Goal: Information Seeking & Learning: Check status

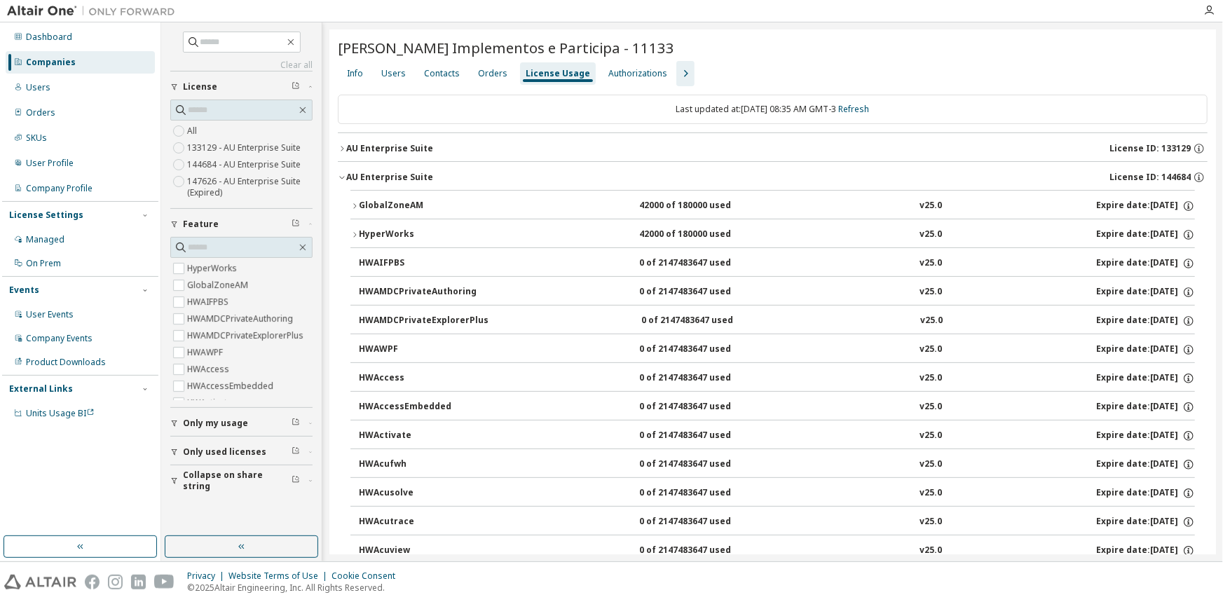
click at [400, 178] on div "AU Enterprise Suite" at bounding box center [389, 177] width 87 height 11
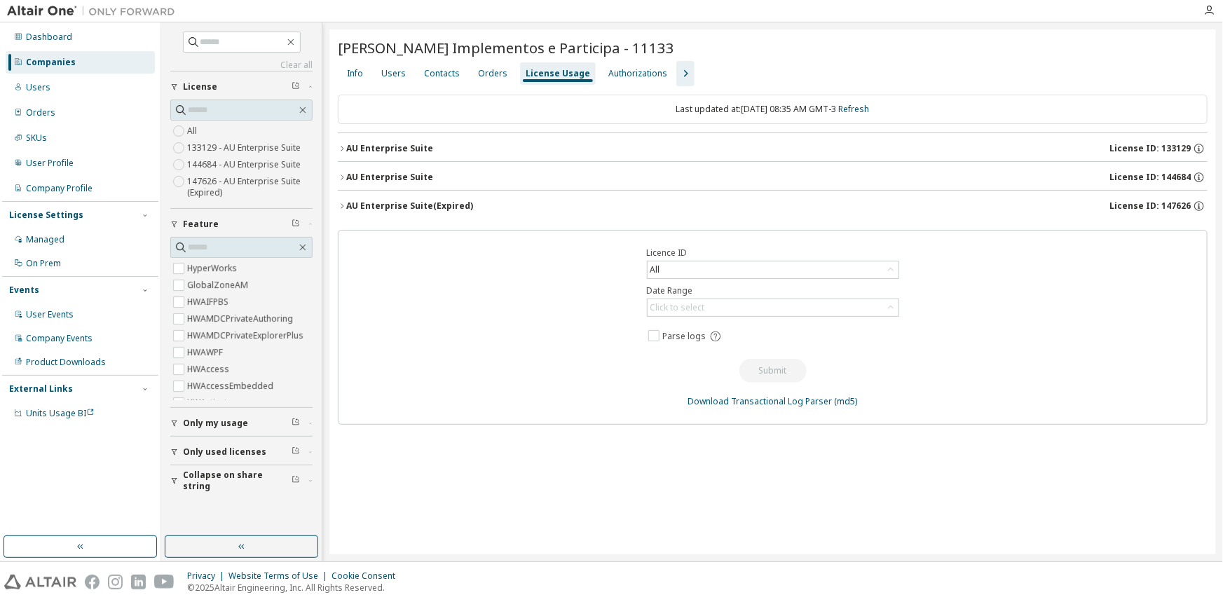
click at [400, 178] on div "AU Enterprise Suite" at bounding box center [389, 177] width 87 height 11
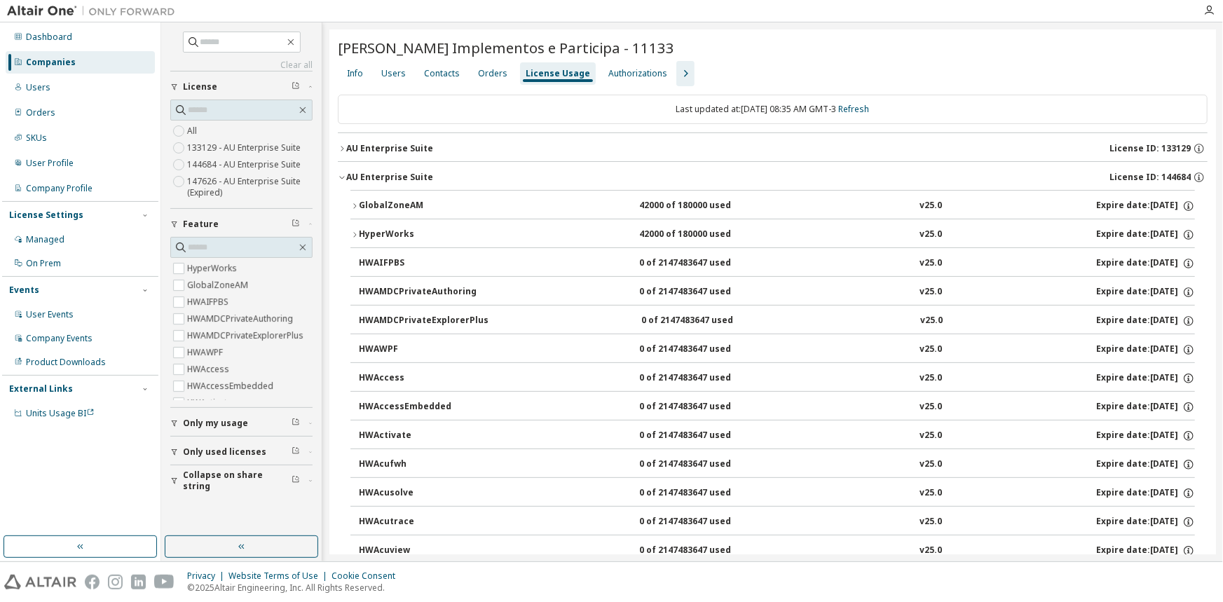
click at [385, 144] on div "AU Enterprise Suite" at bounding box center [389, 148] width 87 height 11
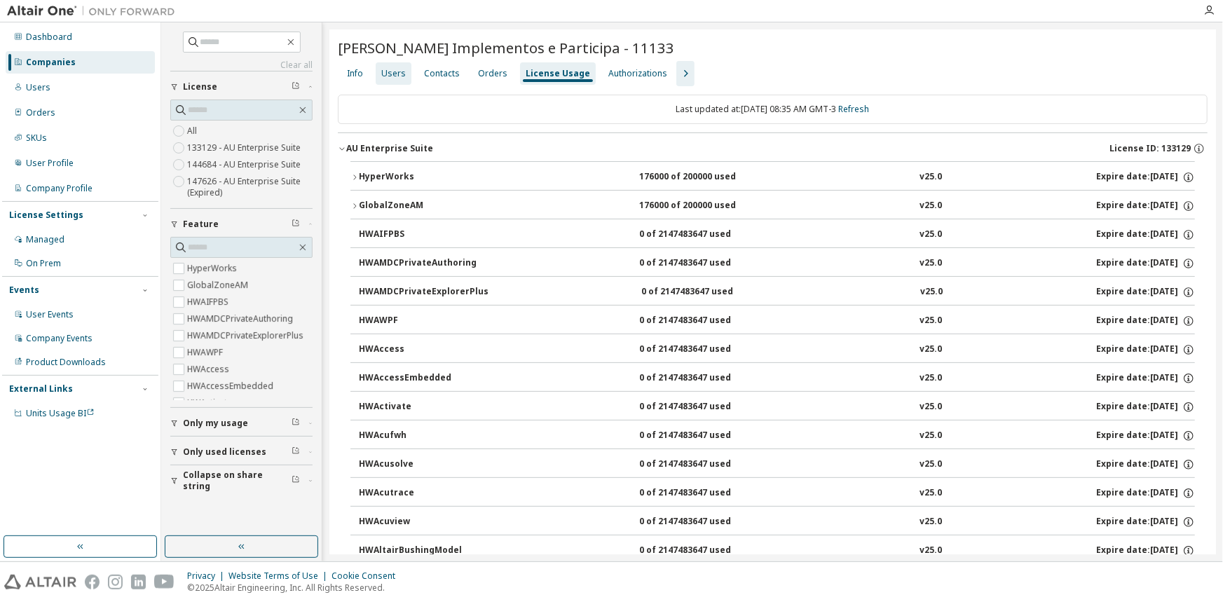
click at [385, 71] on div "Users" at bounding box center [393, 73] width 25 height 11
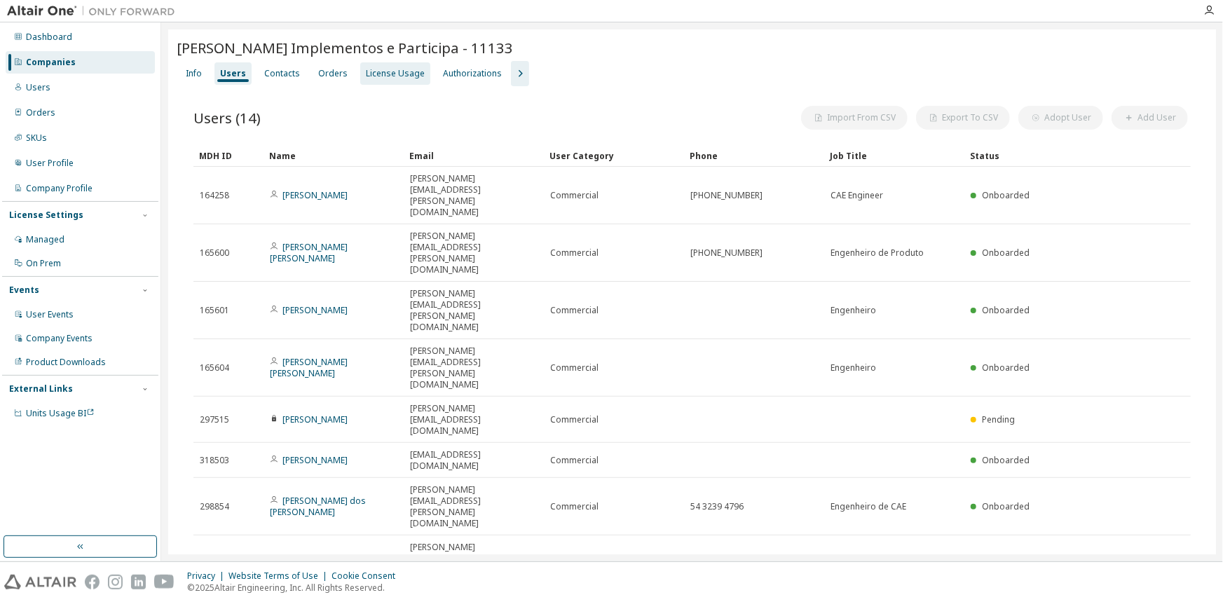
click at [393, 72] on div "License Usage" at bounding box center [395, 73] width 59 height 11
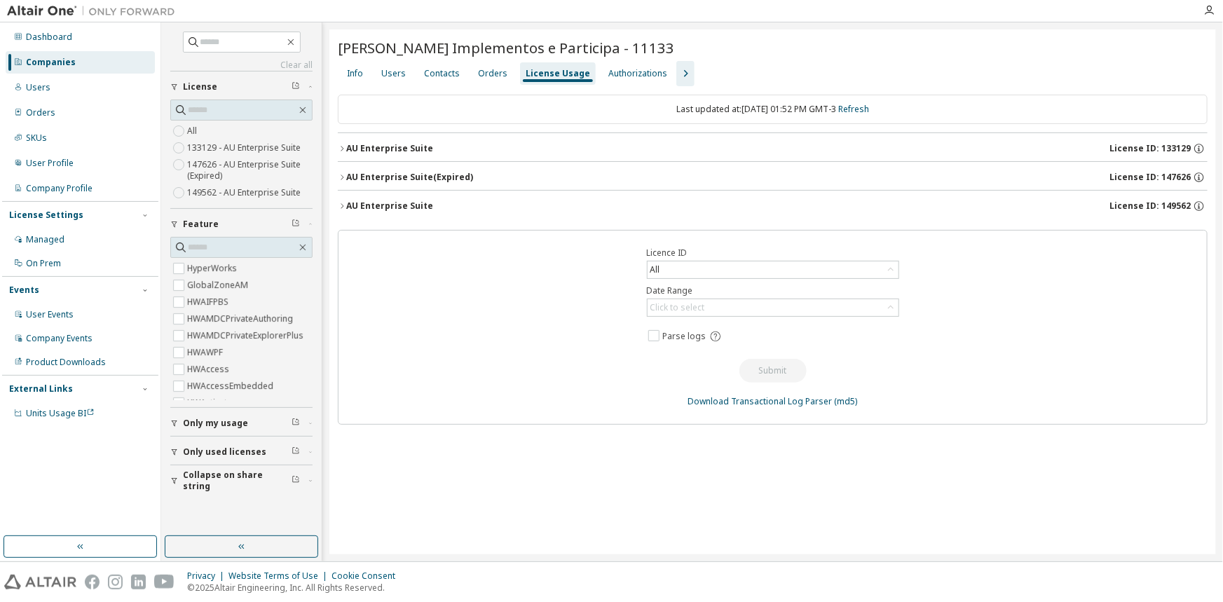
click at [361, 202] on div "AU Enterprise Suite" at bounding box center [389, 205] width 87 height 11
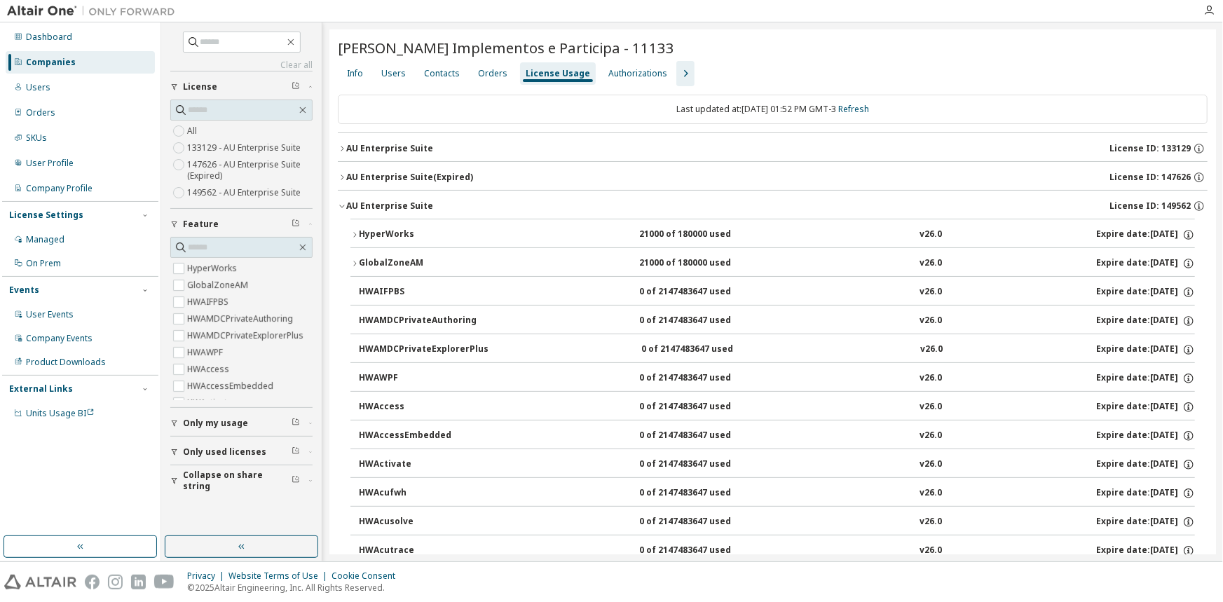
click at [360, 177] on div "AU Enterprise Suite (Expired)" at bounding box center [409, 177] width 127 height 11
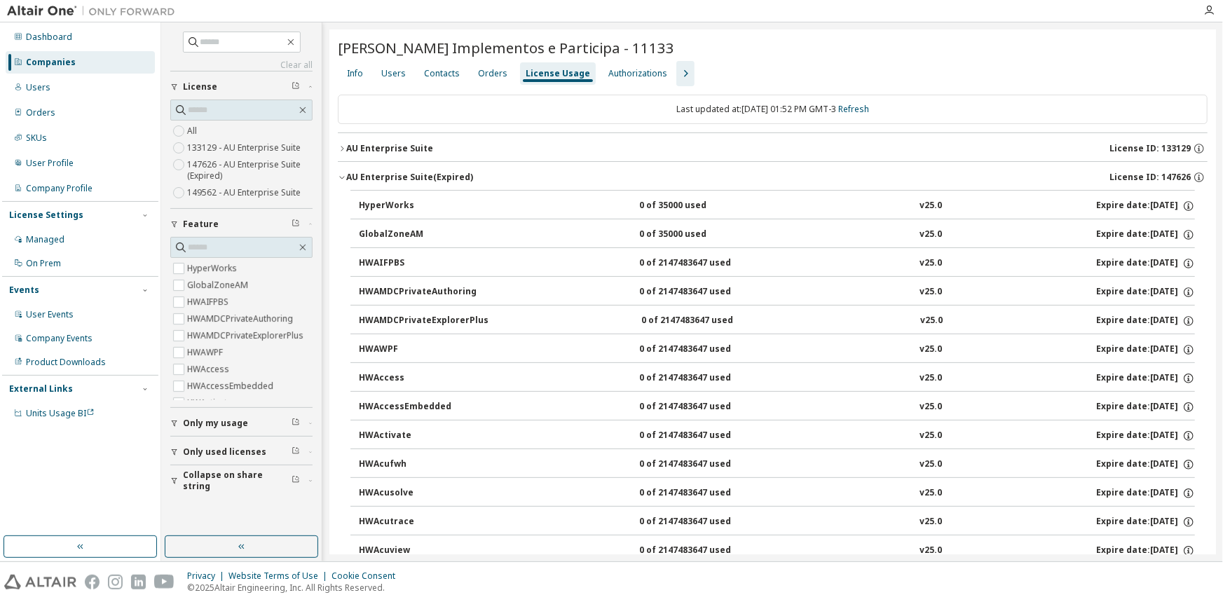
click at [360, 177] on div "AU Enterprise Suite (Expired)" at bounding box center [409, 177] width 127 height 11
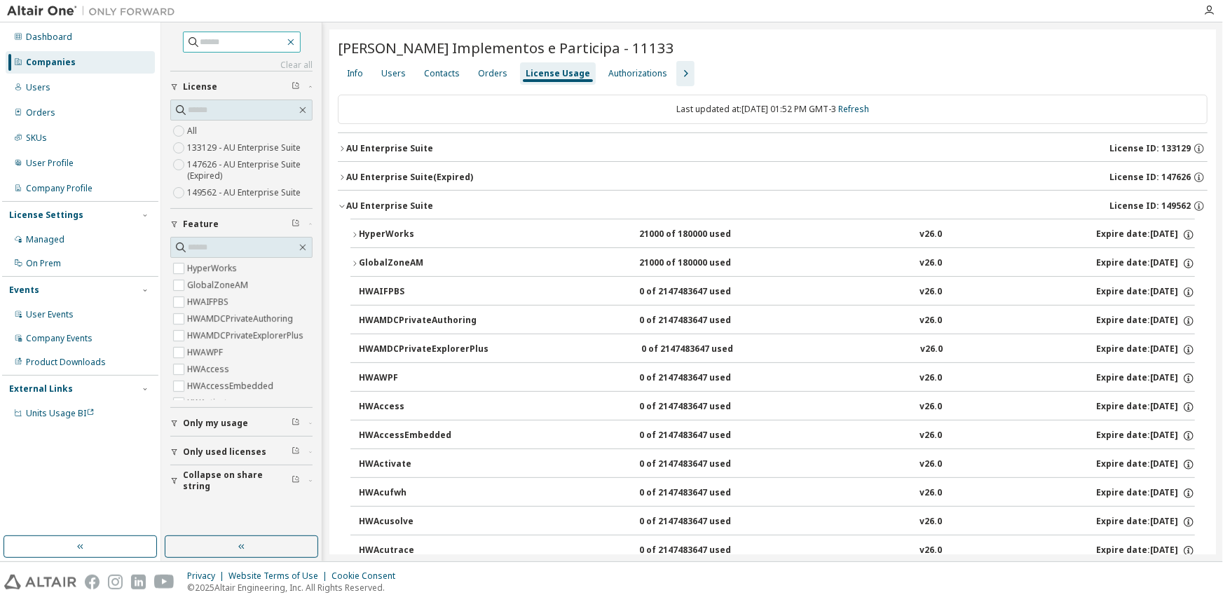
click at [296, 43] on icon "button" at bounding box center [290, 41] width 11 height 11
click at [70, 43] on div "Dashboard" at bounding box center [80, 37] width 149 height 22
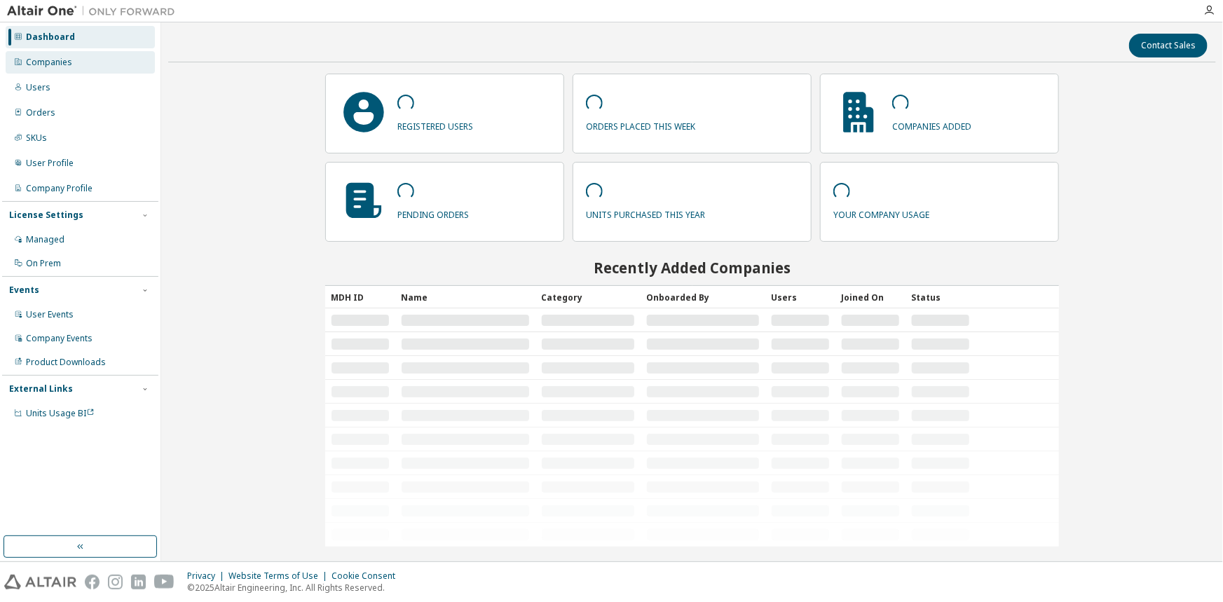
click at [58, 62] on div "Companies" at bounding box center [49, 62] width 46 height 11
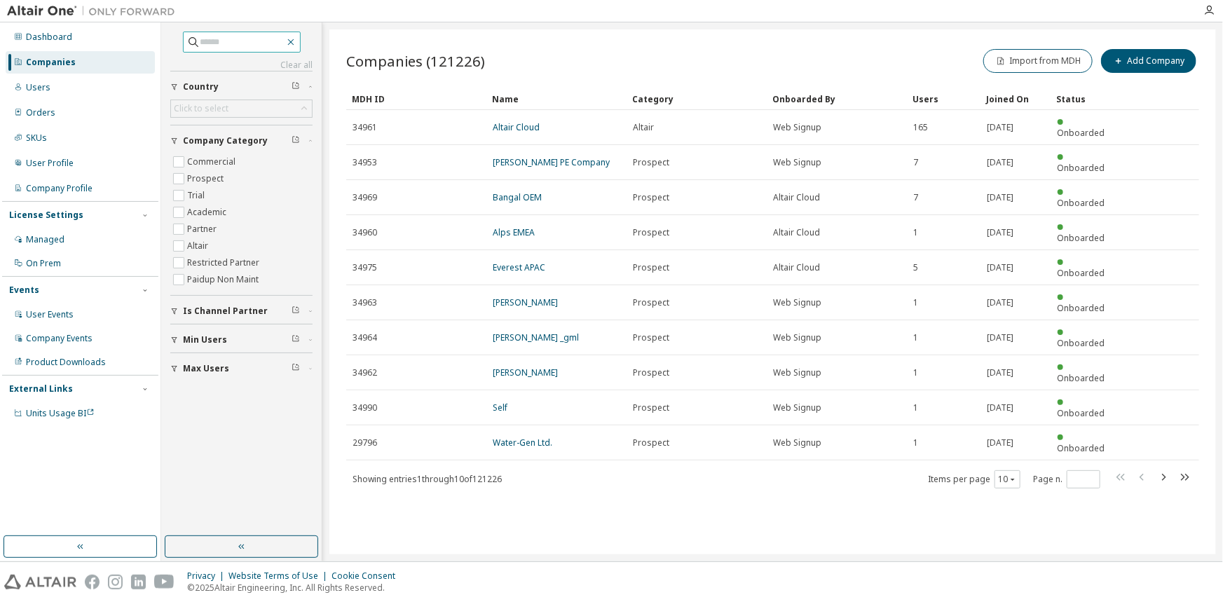
click at [296, 43] on icon "button" at bounding box center [290, 41] width 11 height 11
click at [285, 41] on input "text" at bounding box center [242, 42] width 84 height 14
click at [296, 41] on icon "button" at bounding box center [290, 41] width 11 height 11
